Goal: Register for event/course

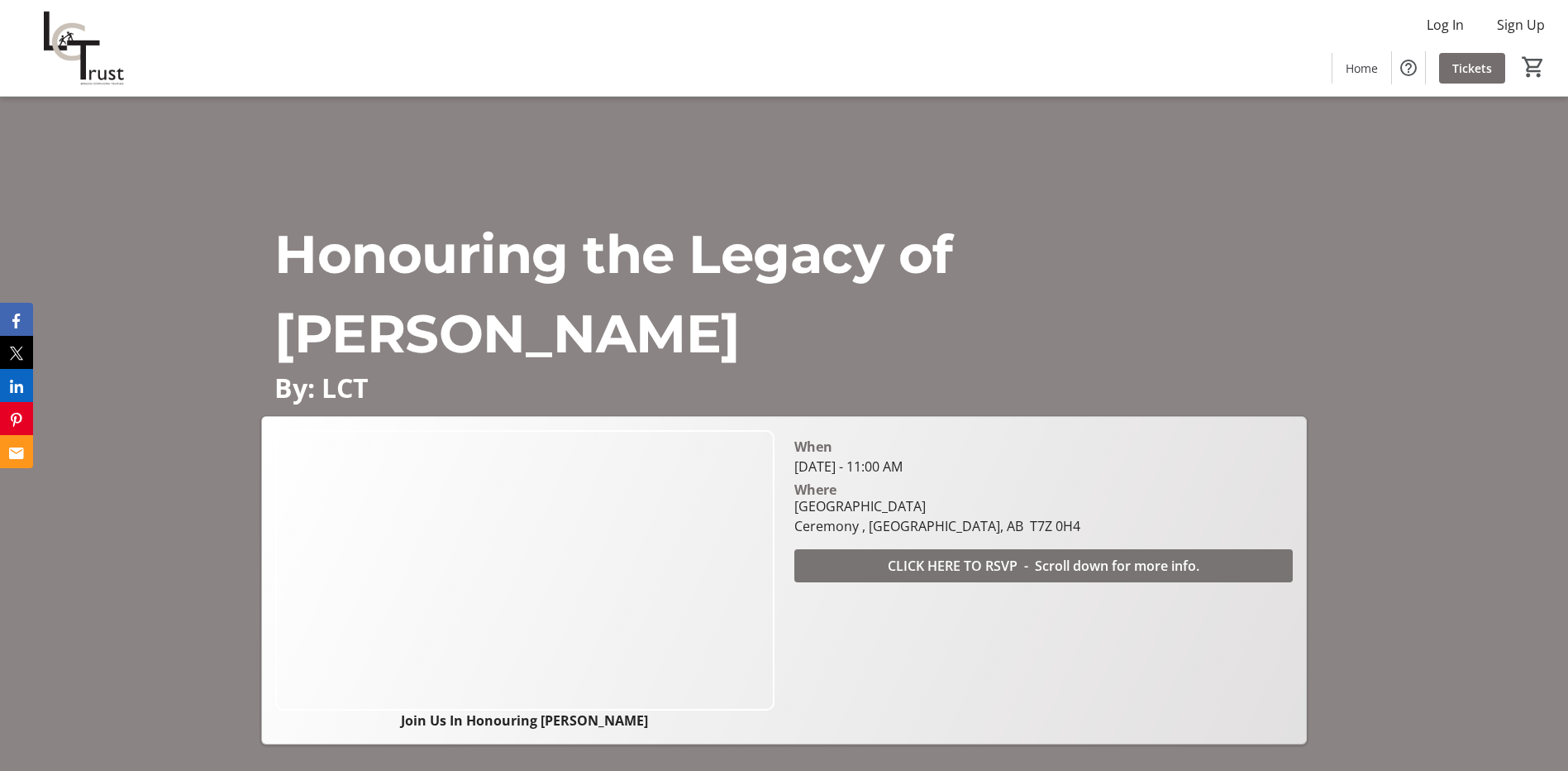
click at [1000, 566] on span "CLICK HERE TO RSVP - Scroll down for more info." at bounding box center [1044, 566] width 312 height 20
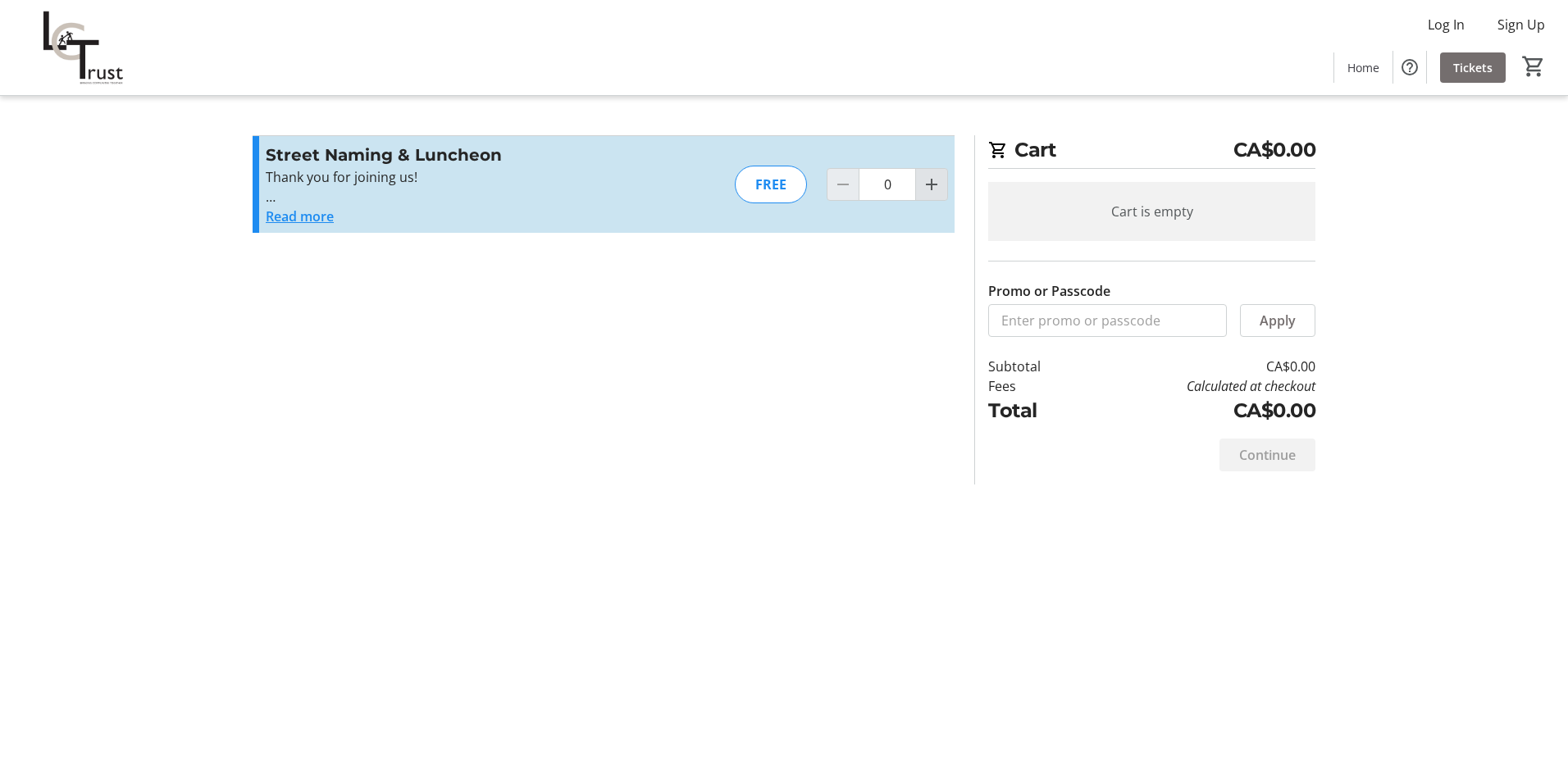
click at [931, 182] on mat-icon "Increment by one" at bounding box center [931, 184] width 20 height 20
type input "1"
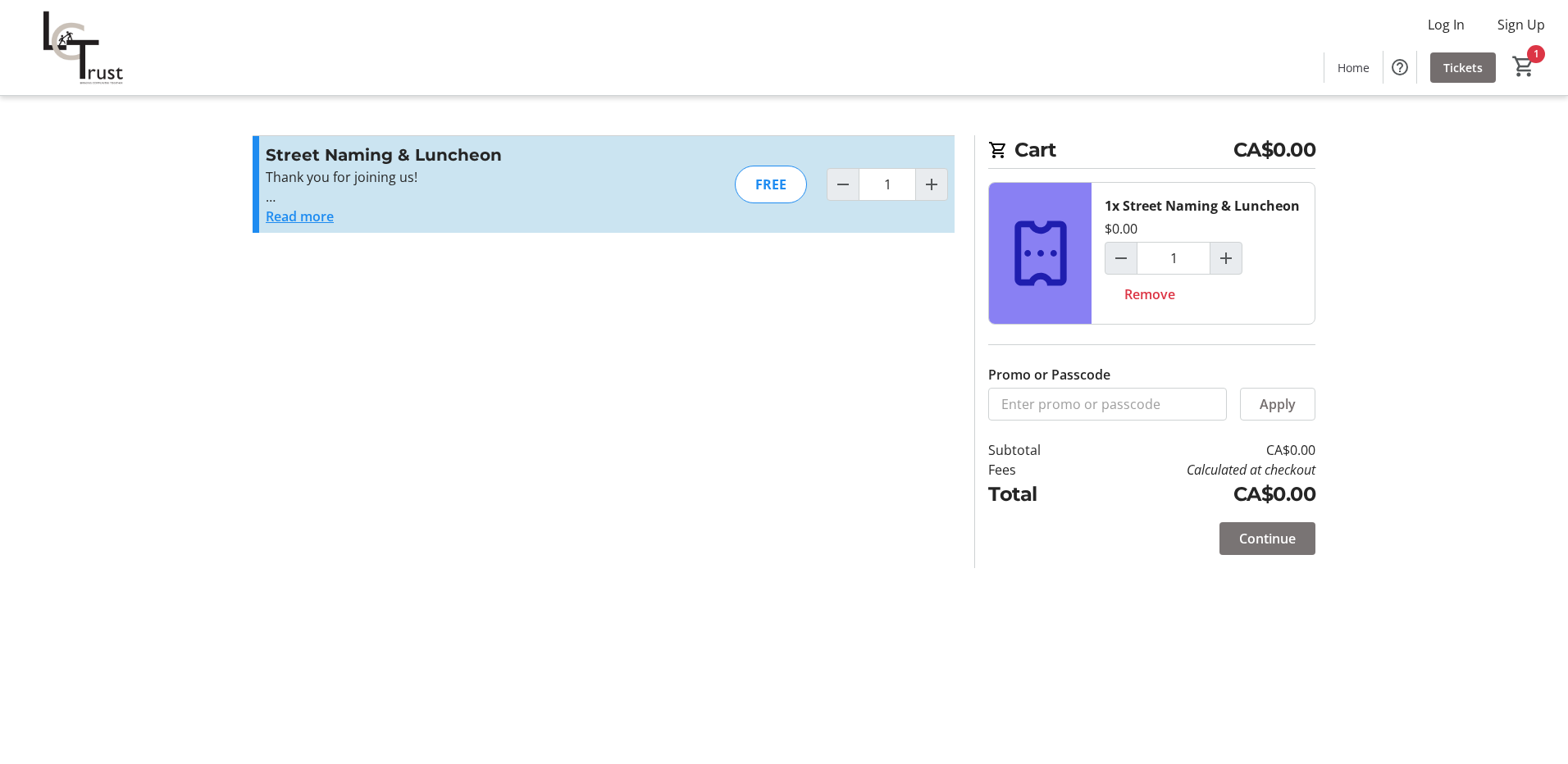
click at [1272, 540] on span "Continue" at bounding box center [1266, 538] width 56 height 20
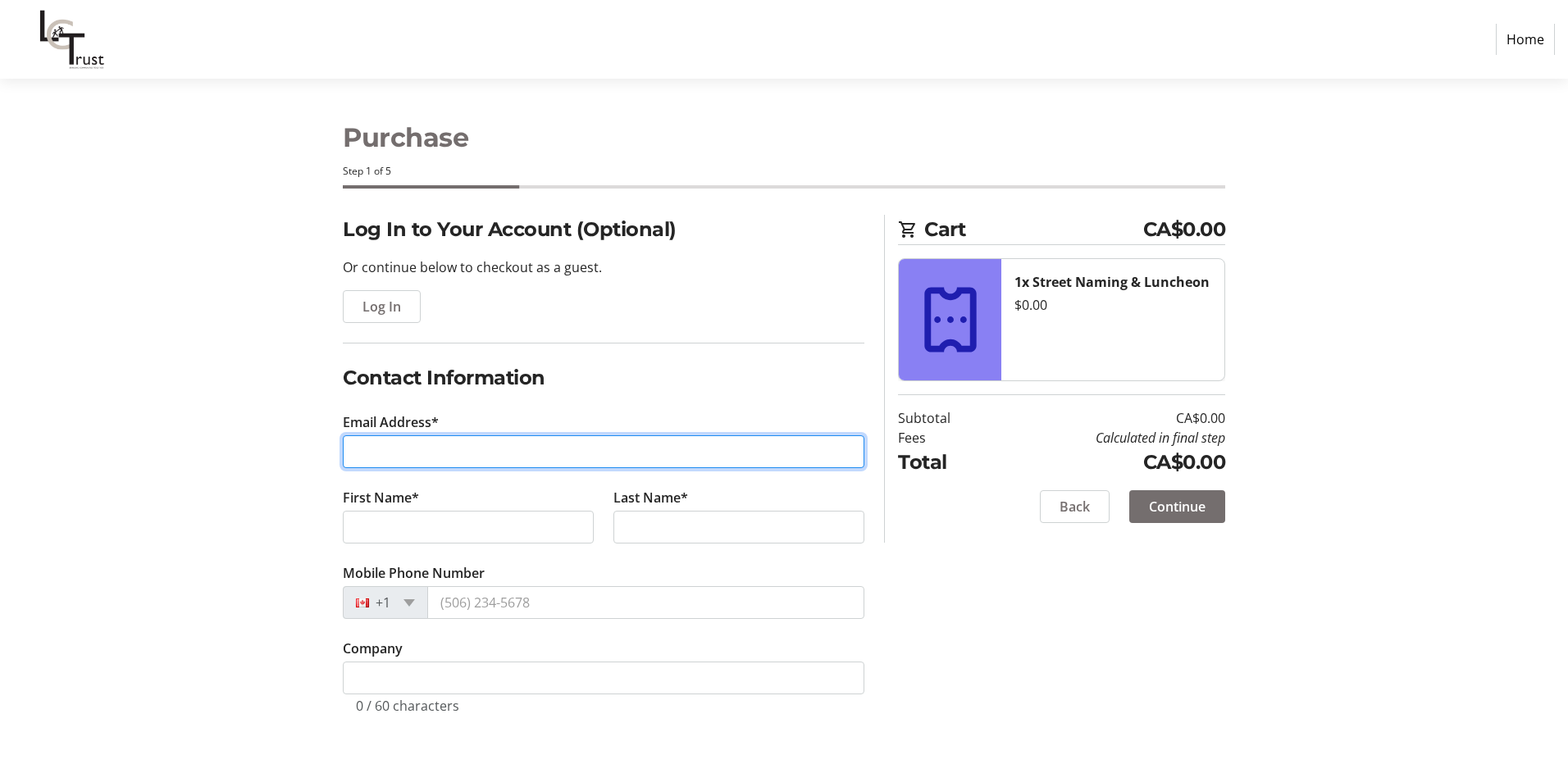
click at [431, 456] on input "Email Address*" at bounding box center [603, 451] width 522 height 33
type input "[EMAIL_ADDRESS][DOMAIN_NAME]"
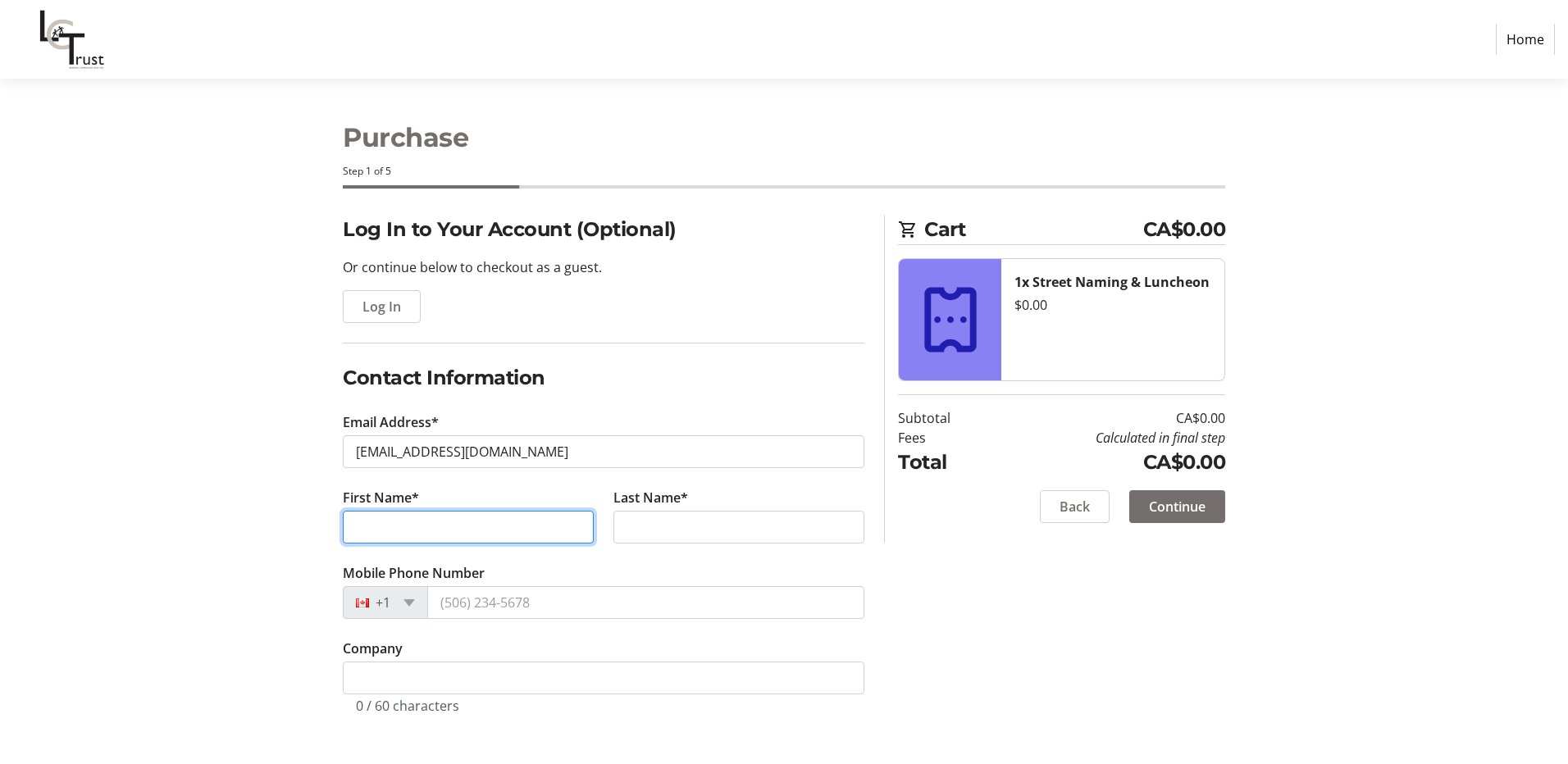
type input "[PERSON_NAME]"
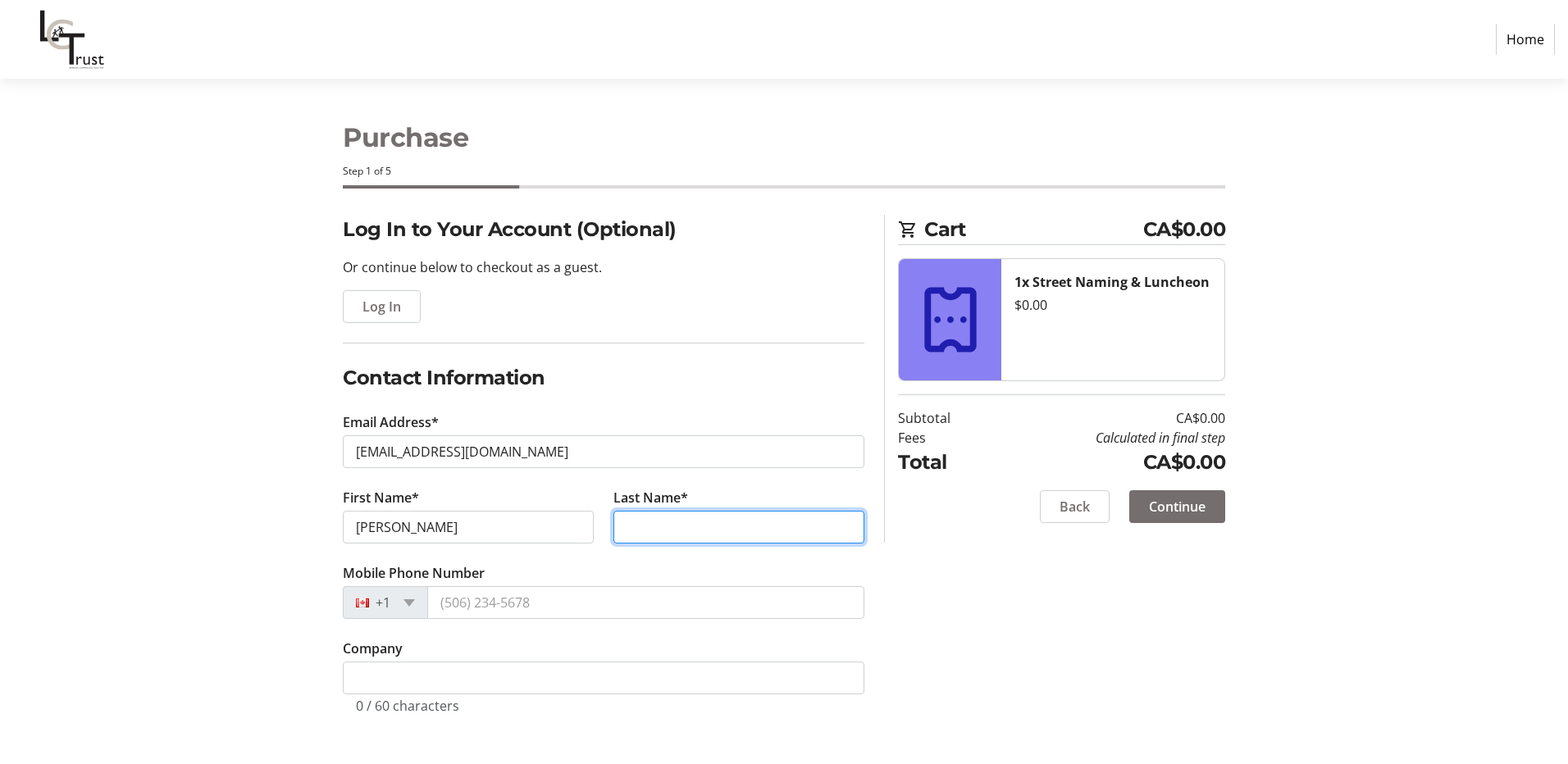
type input "Bouvier"
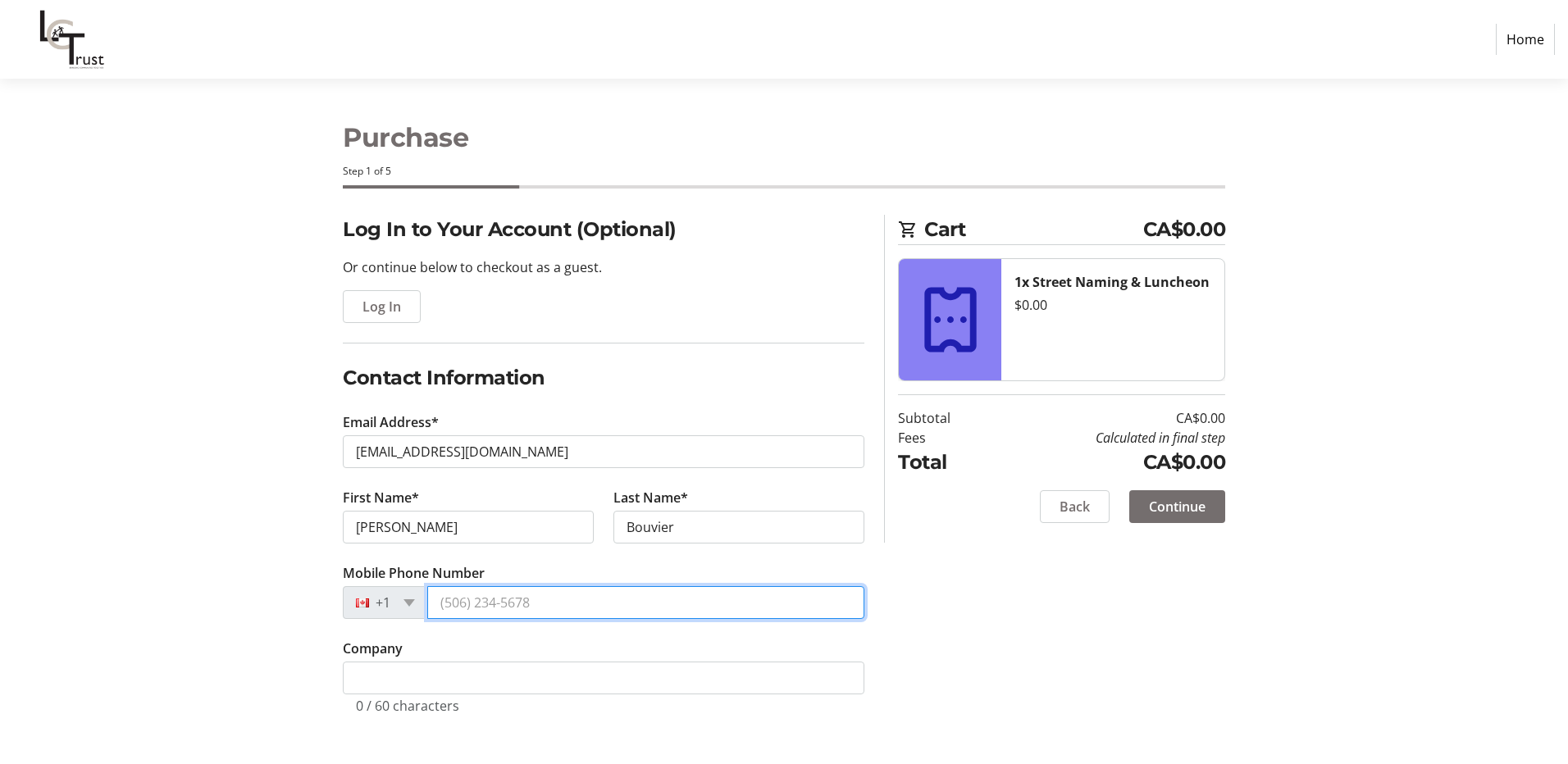
type input "[PHONE_NUMBER]"
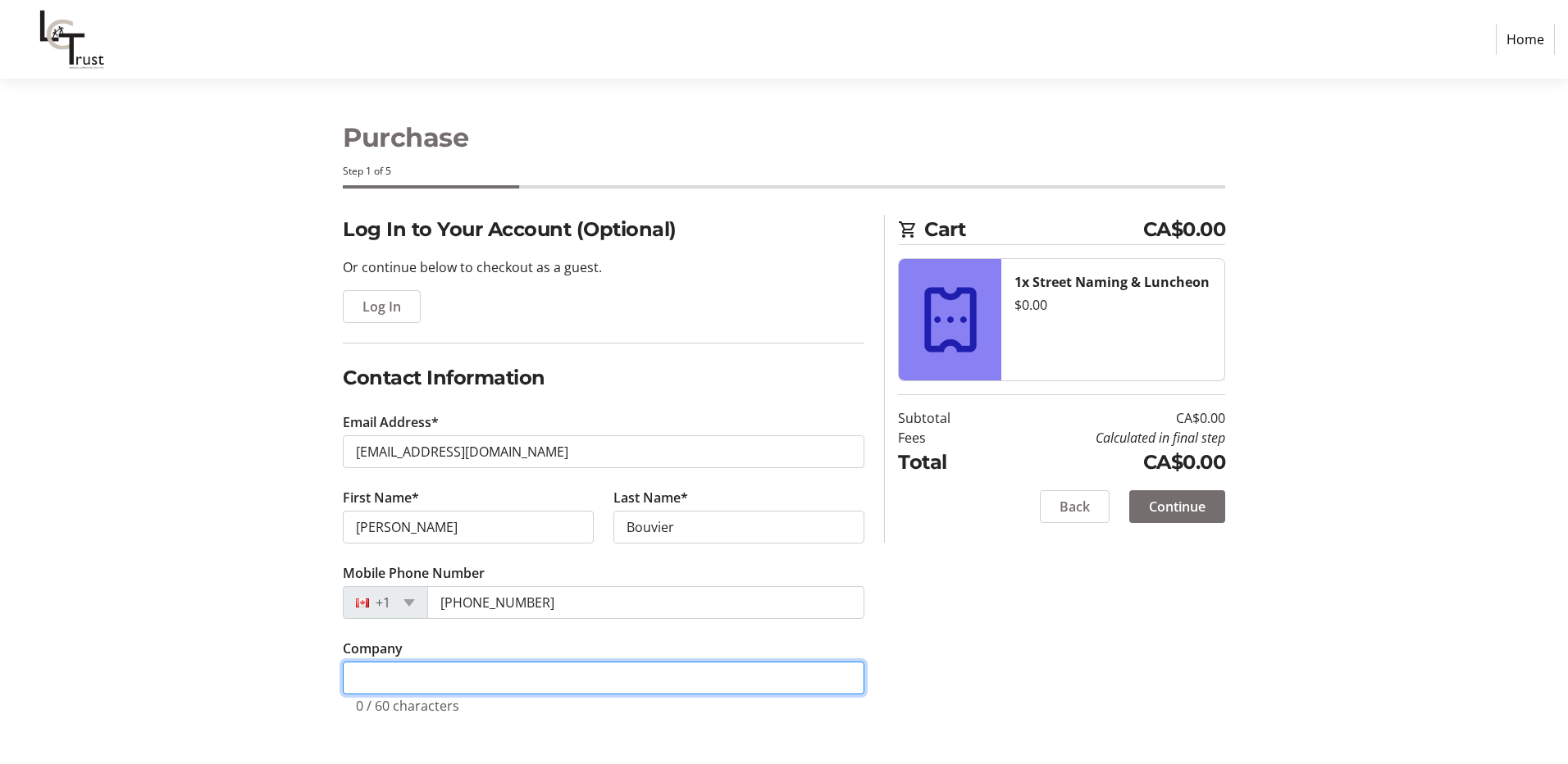
type input "accountant"
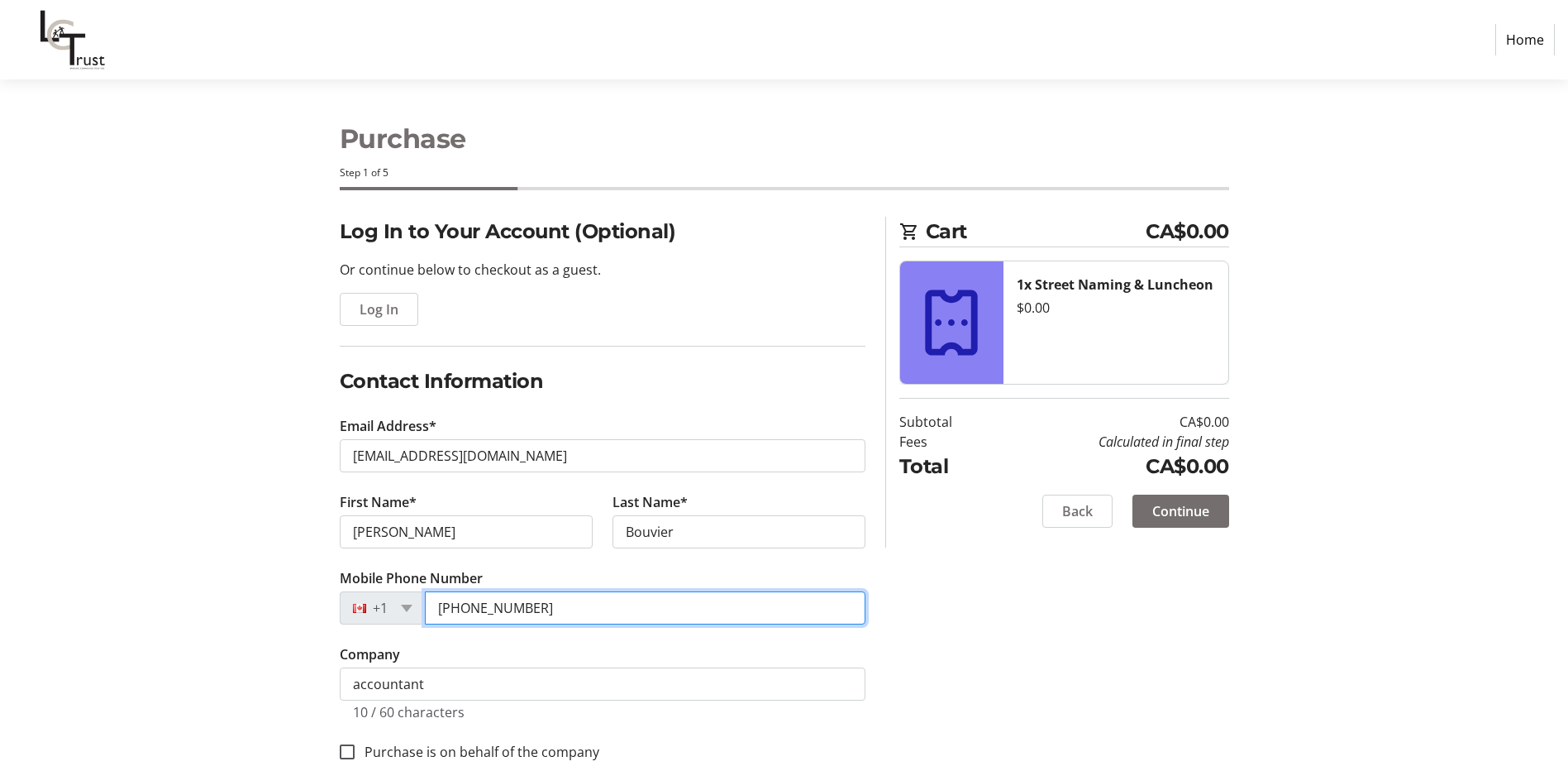
drag, startPoint x: 545, startPoint y: 601, endPoint x: 471, endPoint y: 606, distance: 74.2
click at [471, 606] on input "[PHONE_NUMBER]" at bounding box center [645, 608] width 441 height 33
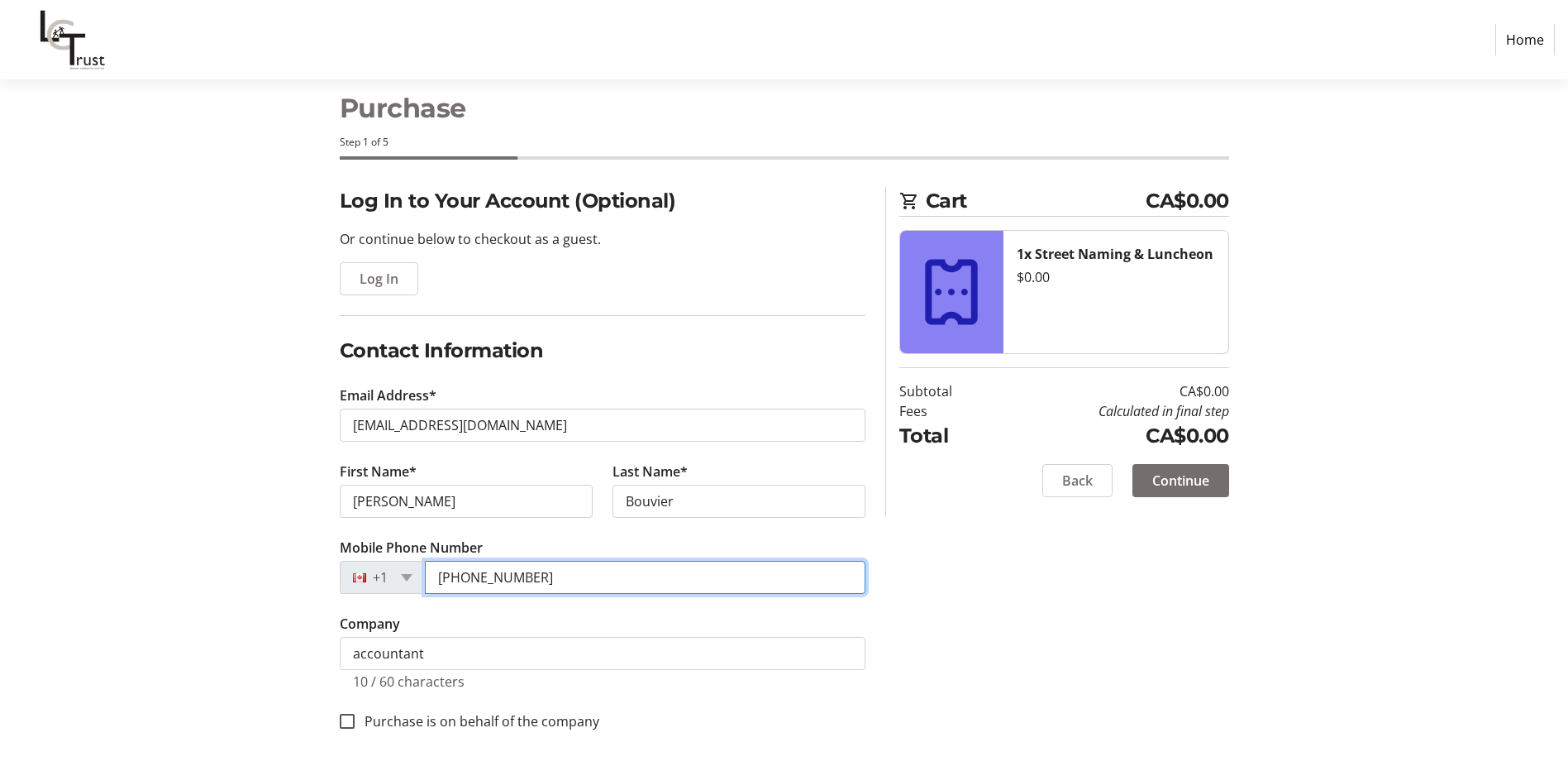
type input "[PHONE_NUMBER]"
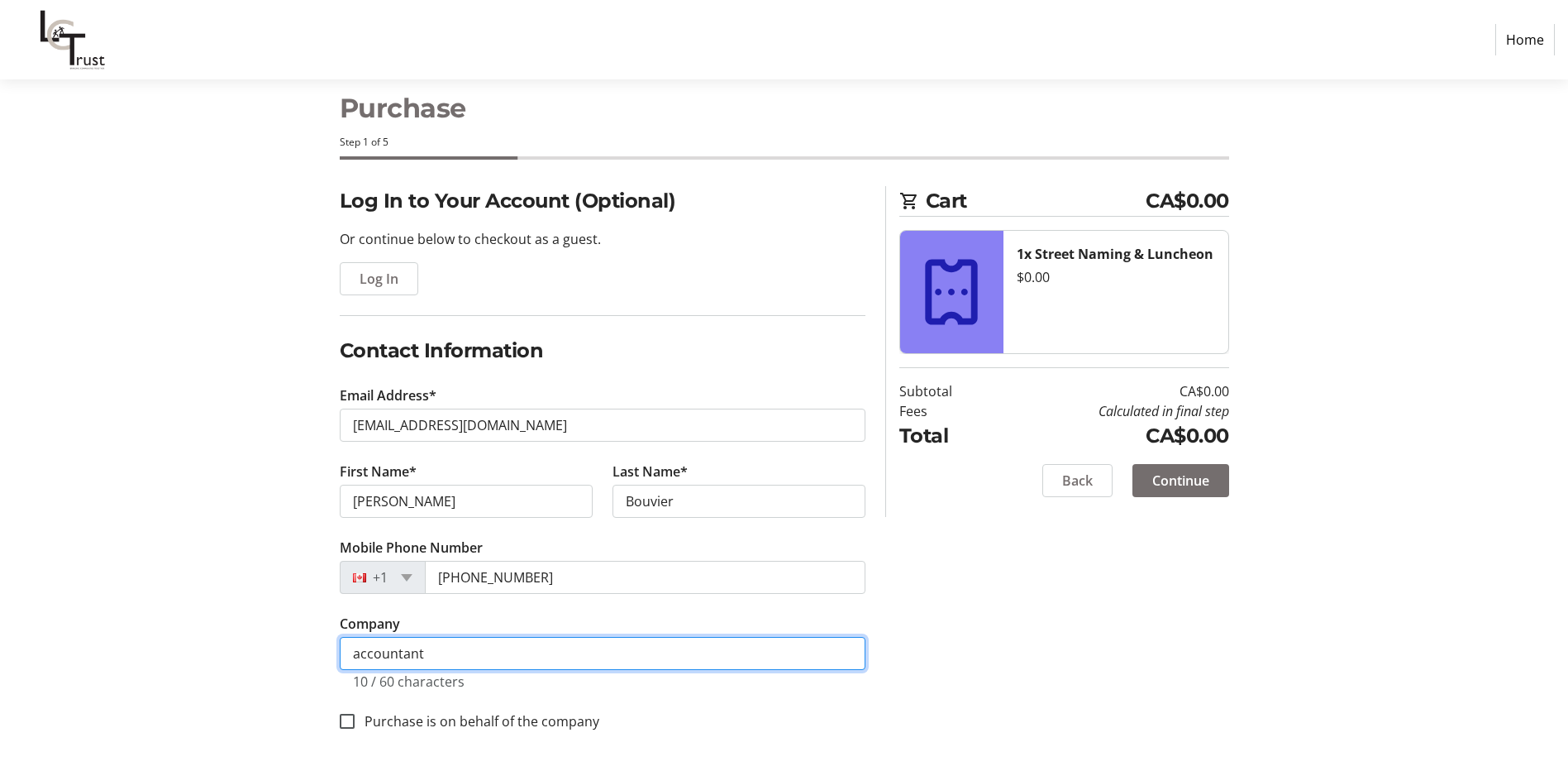
drag, startPoint x: 441, startPoint y: 656, endPoint x: 320, endPoint y: 652, distance: 121.1
click at [320, 652] on div "Log In to Your Account (Optional) Or continue below to checkout as a guest. Log…" at bounding box center [784, 478] width 1092 height 585
type input "Sunrise Estates"
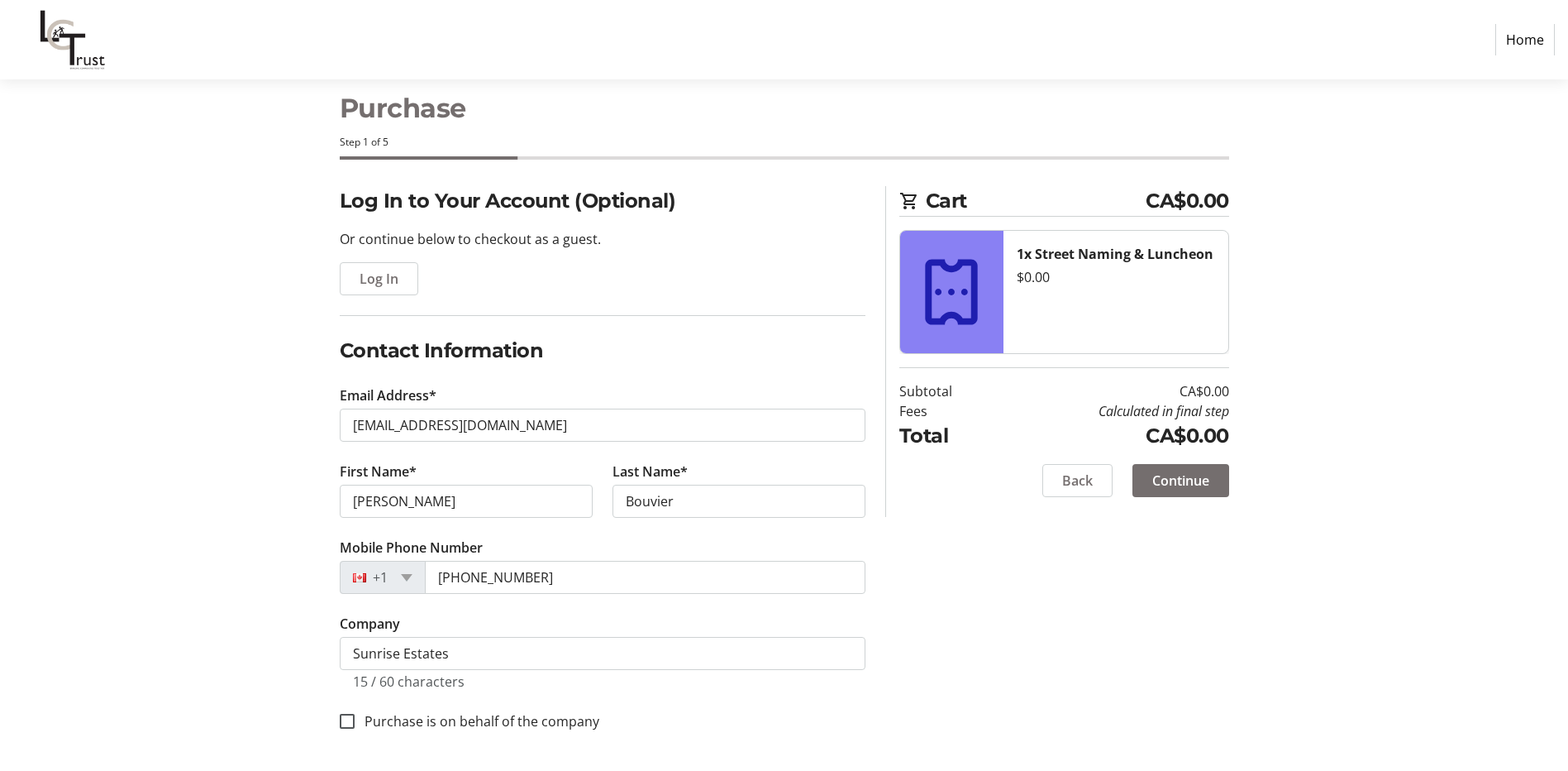
click at [1206, 477] on span "Continue" at bounding box center [1181, 480] width 57 height 20
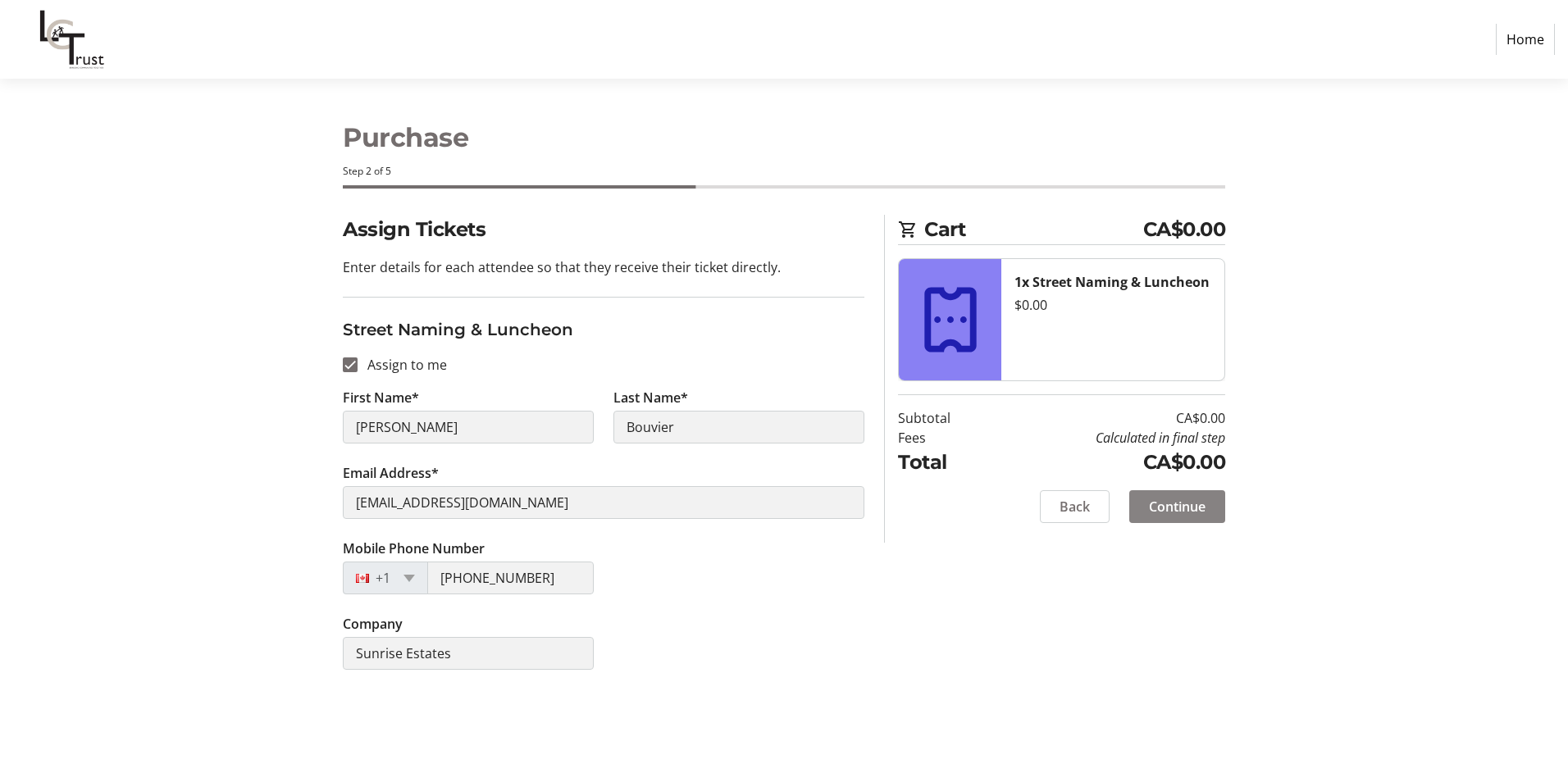
click at [1170, 510] on span "Continue" at bounding box center [1176, 506] width 56 height 20
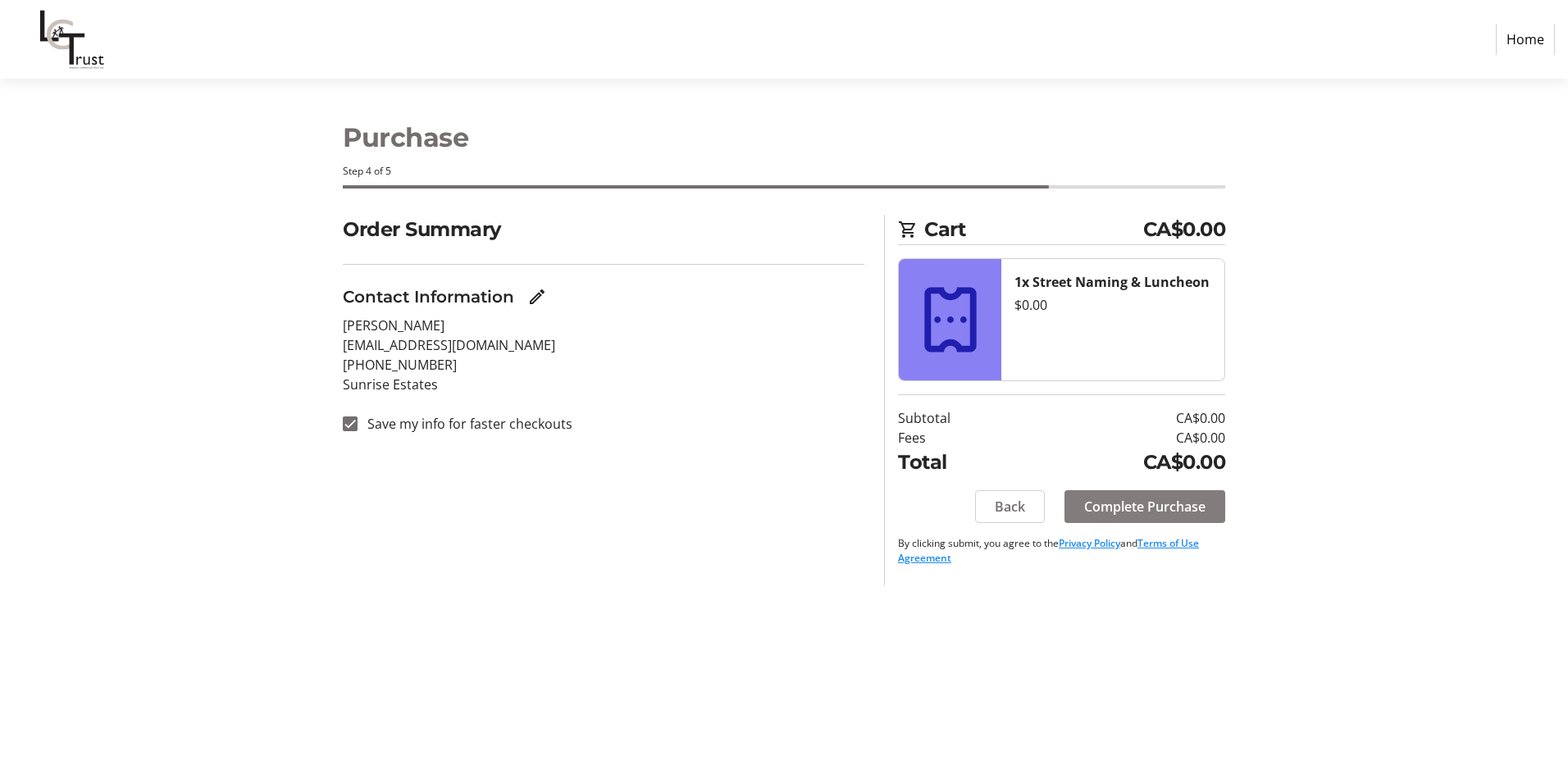
click at [1170, 510] on span "Complete Purchase" at bounding box center [1145, 506] width 121 height 20
